Goal: Task Accomplishment & Management: Complete application form

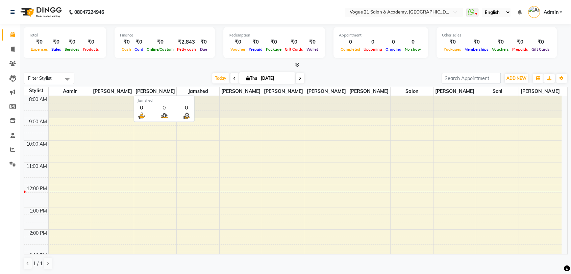
click at [225, 135] on table "Stylist [PERSON_NAME] [PERSON_NAME] [PERSON_NAME] [PERSON_NAME] [PERSON_NAME] […" at bounding box center [296, 171] width 544 height 168
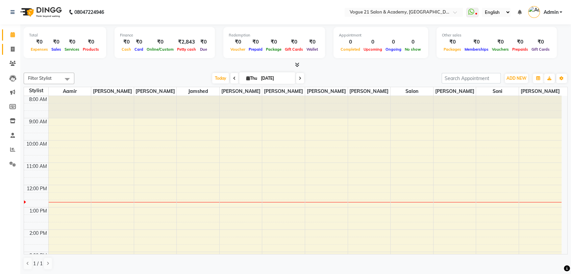
click at [15, 50] on span at bounding box center [13, 50] width 12 height 8
select select "service"
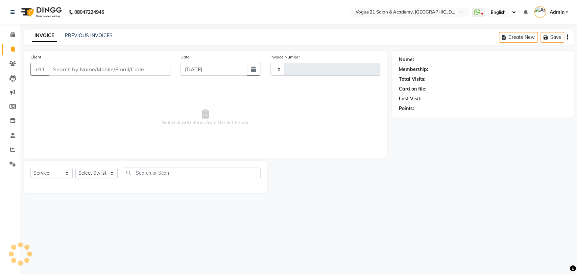
type input "2637"
select select "4433"
click at [106, 175] on select "Select Stylist" at bounding box center [96, 173] width 42 height 10
select select "79160"
click at [75, 168] on select "Select Stylist [PERSON_NAME] [PERSON_NAME] [PERSON_NAME] [PERSON_NAME] [PERSON_…" at bounding box center [96, 173] width 42 height 10
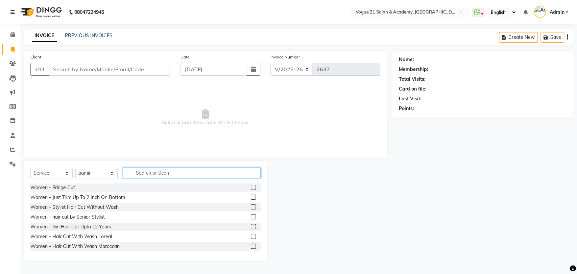
click at [168, 172] on input "text" at bounding box center [192, 173] width 138 height 10
click at [143, 171] on input "text" at bounding box center [192, 173] width 138 height 10
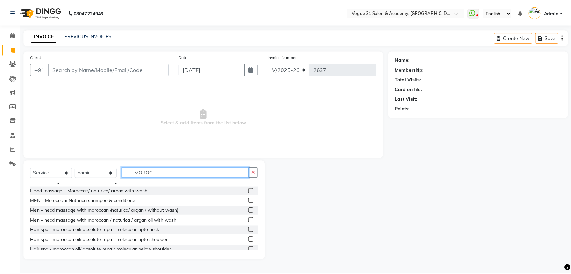
scroll to position [40, 0]
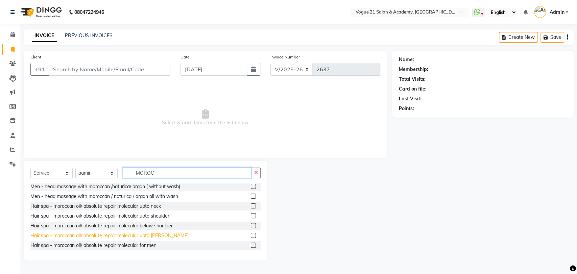
type input "MOROC"
click at [98, 234] on div "Hair spa - moroccan oil/ absolute repair molecular upto [PERSON_NAME]" at bounding box center [109, 235] width 158 height 7
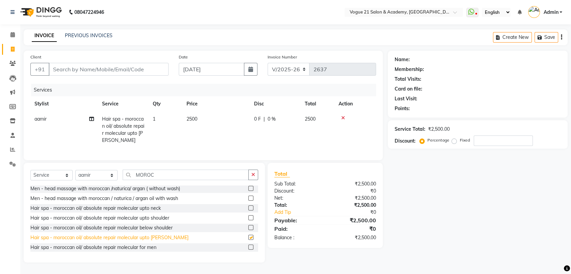
checkbox input "false"
drag, startPoint x: 141, startPoint y: 57, endPoint x: 138, endPoint y: 64, distance: 7.9
click at [138, 64] on div "Client +91" at bounding box center [99, 67] width 148 height 28
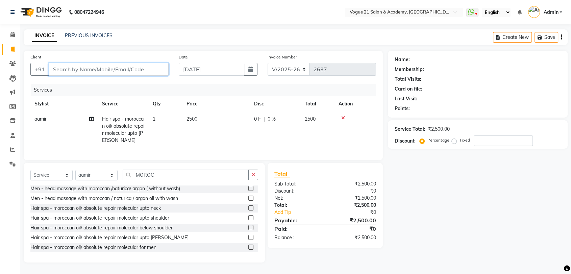
click at [138, 64] on input "Client" at bounding box center [109, 69] width 120 height 13
type input "S"
type input "0"
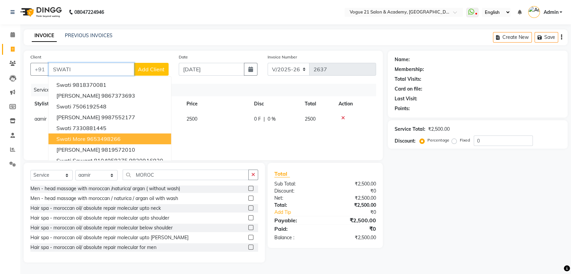
click at [99, 136] on ngb-highlight "9653498266" at bounding box center [104, 139] width 34 height 7
type input "9653498266"
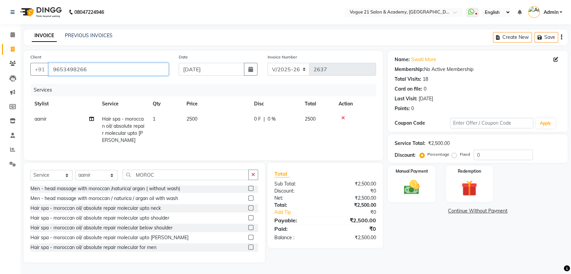
drag, startPoint x: 108, startPoint y: 65, endPoint x: 51, endPoint y: 66, distance: 56.8
click at [51, 66] on input "9653498266" at bounding box center [109, 69] width 120 height 13
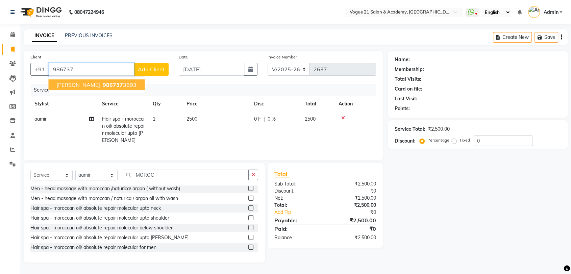
click at [101, 82] on ngb-highlight "986737 3693" at bounding box center [118, 84] width 35 height 7
type input "9867373693"
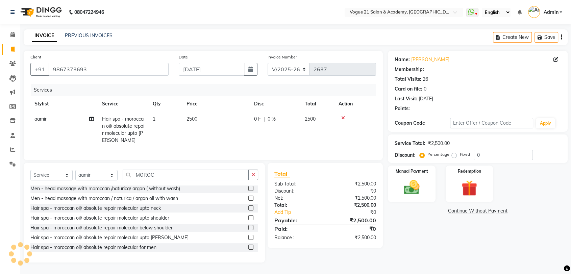
type input "20"
select select "1: Object"
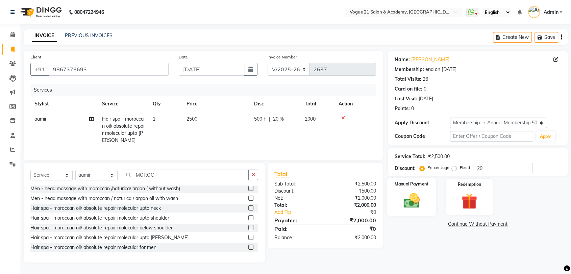
click at [403, 196] on img at bounding box center [412, 200] width 26 height 19
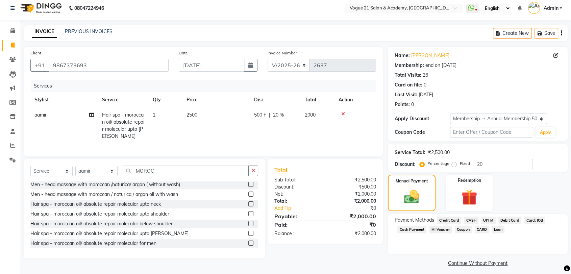
click at [479, 229] on span "CARD" at bounding box center [482, 230] width 15 height 8
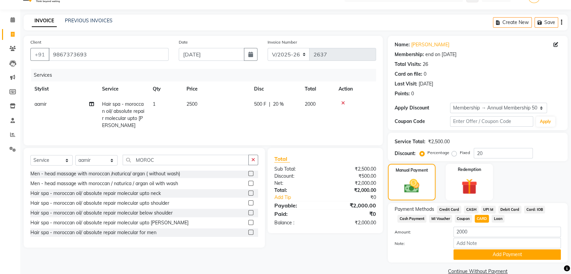
scroll to position [27, 0]
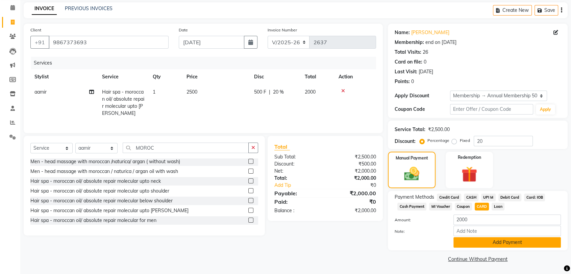
click at [495, 238] on button "Add Payment" at bounding box center [508, 242] width 108 height 10
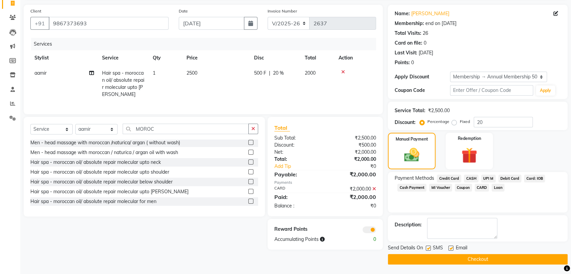
scroll to position [46, 0]
click at [509, 256] on button "Checkout" at bounding box center [478, 259] width 180 height 10
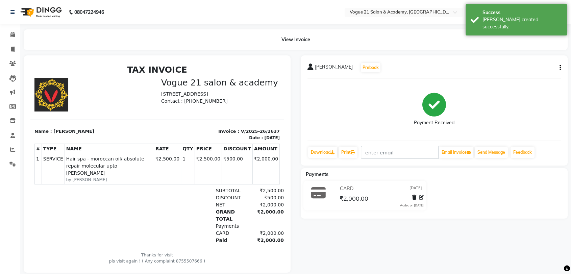
scroll to position [15, 0]
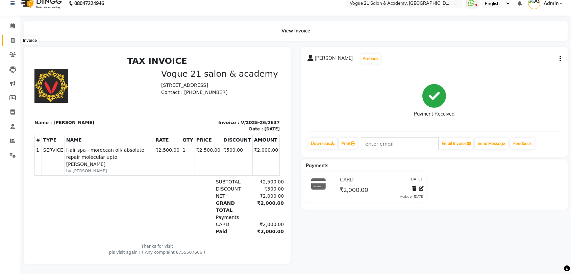
click at [12, 38] on icon at bounding box center [13, 40] width 4 height 5
select select "4433"
select select "service"
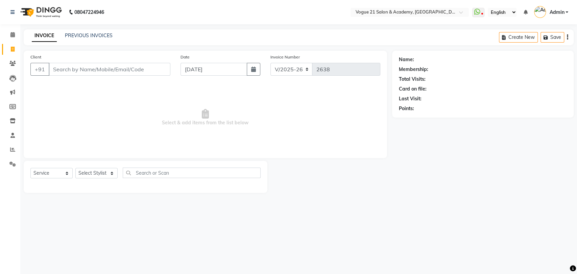
click at [121, 73] on input "Client" at bounding box center [110, 69] width 122 height 13
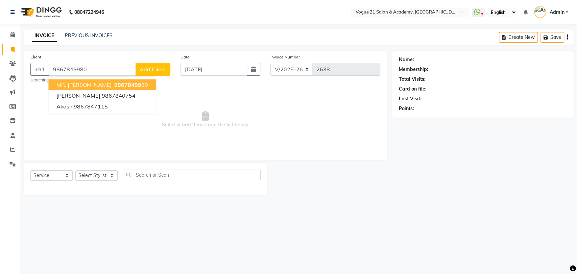
type input "9867849980"
select select "1: Object"
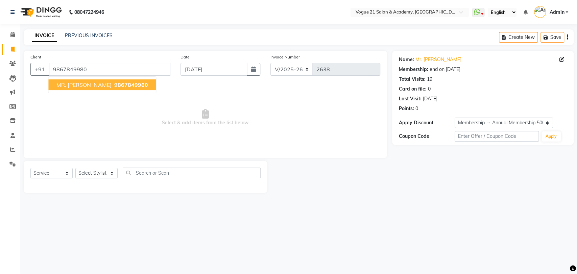
click at [114, 88] on span "9867849980" at bounding box center [131, 84] width 34 height 7
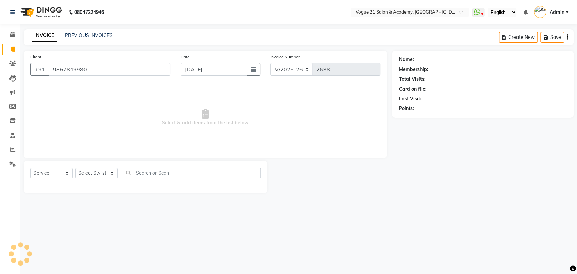
select select "1: Object"
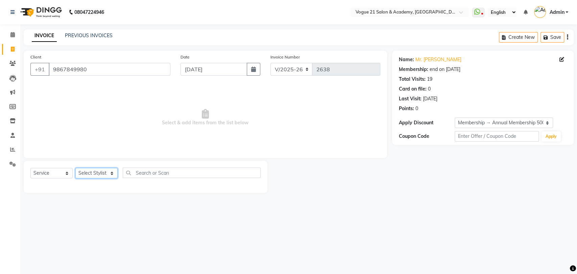
click at [92, 175] on select "Select Stylist [PERSON_NAME] [PERSON_NAME] [PERSON_NAME] [PERSON_NAME] [PERSON_…" at bounding box center [96, 173] width 42 height 10
select select "52036"
click at [75, 168] on select "Select Stylist [PERSON_NAME] [PERSON_NAME] [PERSON_NAME] [PERSON_NAME] [PERSON_…" at bounding box center [96, 173] width 42 height 10
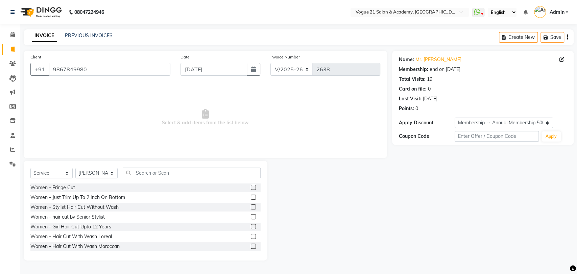
click at [153, 178] on div at bounding box center [192, 173] width 138 height 10
click at [169, 176] on input "text" at bounding box center [192, 173] width 138 height 10
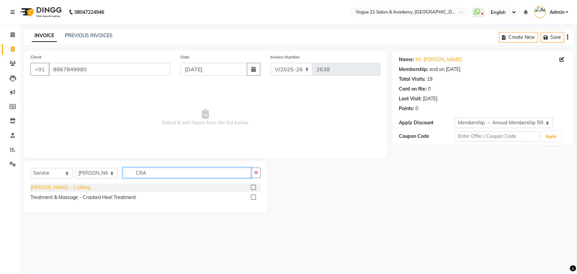
type input "CRA"
click at [49, 187] on div "[PERSON_NAME] - Crafting" at bounding box center [60, 187] width 60 height 7
checkbox input "false"
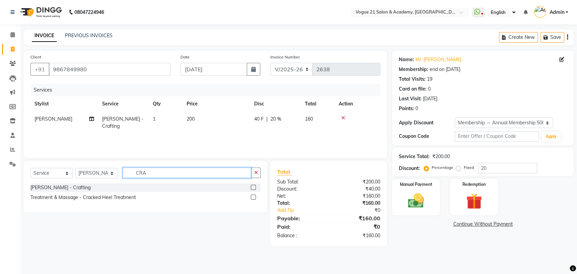
drag, startPoint x: 155, startPoint y: 173, endPoint x: 114, endPoint y: 169, distance: 41.2
click at [114, 169] on div "Select Service Product Membership Package Voucher Prepaid Gift Card Select Styl…" at bounding box center [145, 176] width 230 height 16
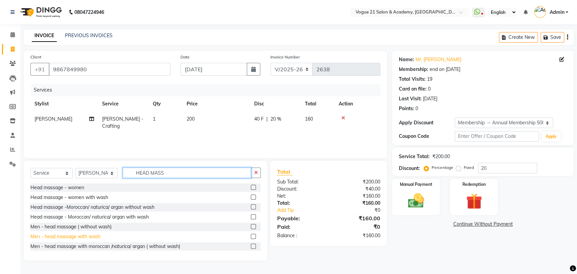
type input "HEAD MASS"
click at [59, 237] on div "Men - head massage with wash" at bounding box center [65, 236] width 70 height 7
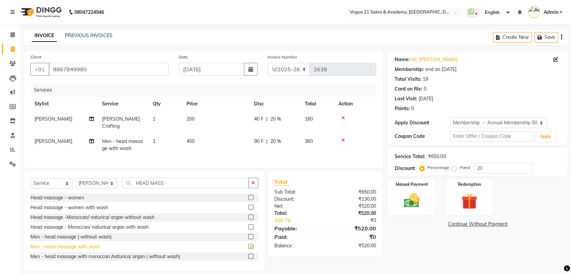
checkbox input "false"
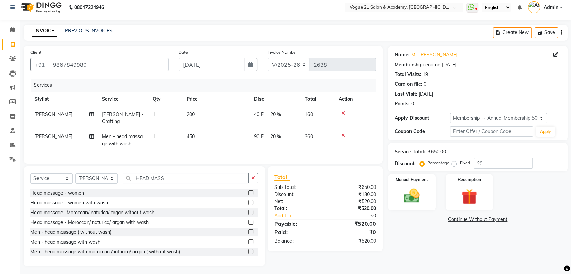
scroll to position [5, 0]
drag, startPoint x: 369, startPoint y: 207, endPoint x: 394, endPoint y: 208, distance: 24.4
click at [390, 208] on div "Client [PHONE_NUMBER] Date [DATE] Invoice Number V/2025 V/[PHONE_NUMBER] Servic…" at bounding box center [296, 155] width 555 height 220
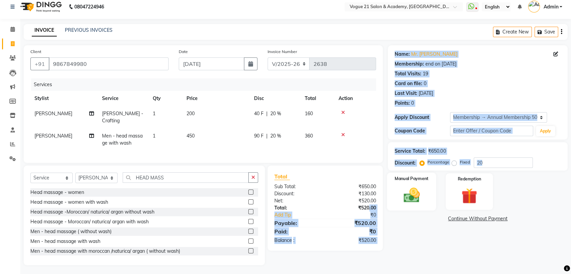
click at [403, 202] on img at bounding box center [412, 195] width 26 height 19
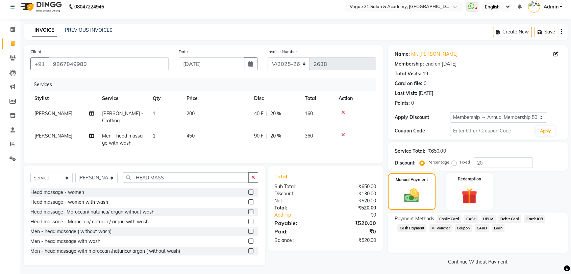
click at [490, 218] on span "UPI M" at bounding box center [489, 219] width 15 height 8
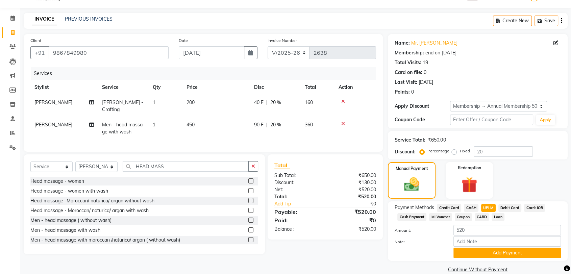
scroll to position [27, 0]
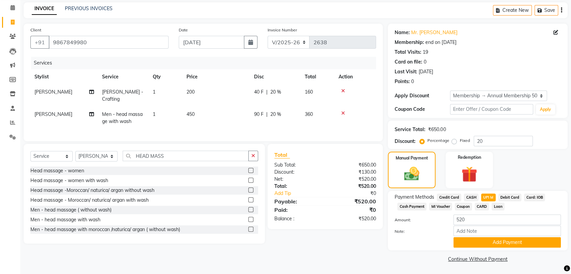
click at [552, 163] on div "Manual Payment Redemption" at bounding box center [478, 170] width 190 height 37
click at [522, 238] on button "Add Payment" at bounding box center [508, 242] width 108 height 10
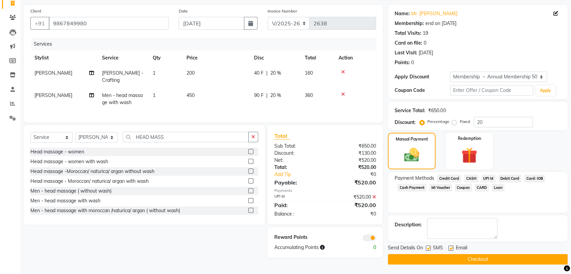
scroll to position [46, 0]
click at [520, 256] on button "Checkout" at bounding box center [478, 259] width 180 height 10
